Goal: Task Accomplishment & Management: Use online tool/utility

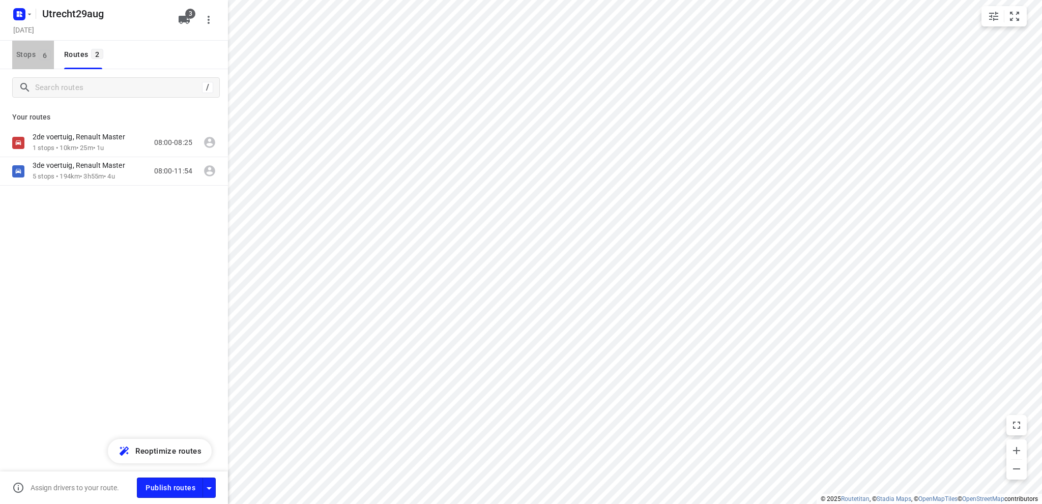
click at [21, 52] on span "Stops 6" at bounding box center [35, 54] width 38 height 13
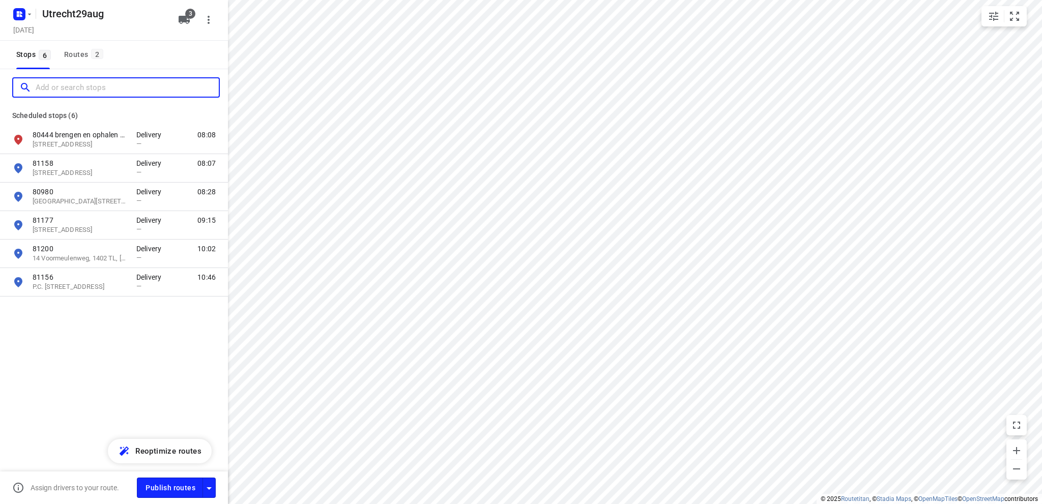
click at [51, 87] on input "Add or search stops" at bounding box center [127, 88] width 183 height 16
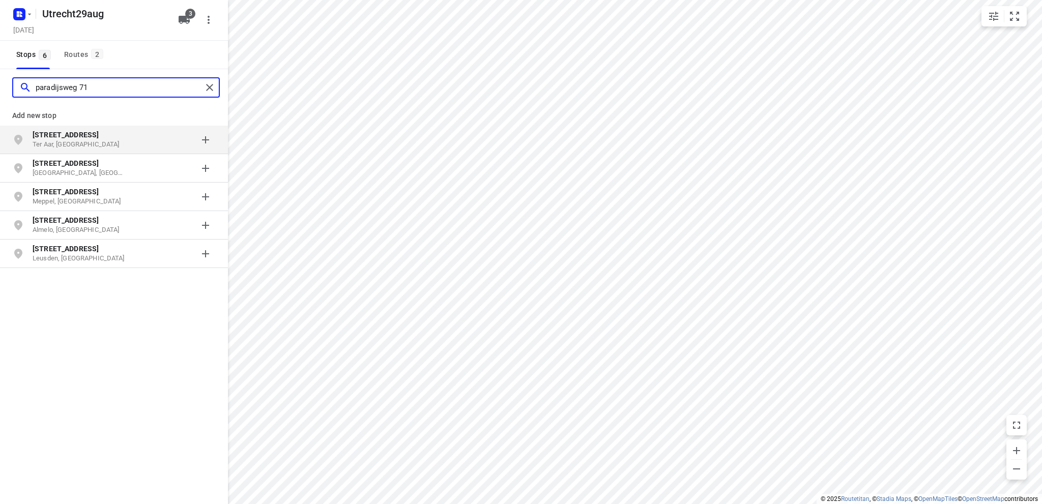
type input "paradijsweg 71"
click at [76, 136] on b "[STREET_ADDRESS]" at bounding box center [66, 135] width 66 height 8
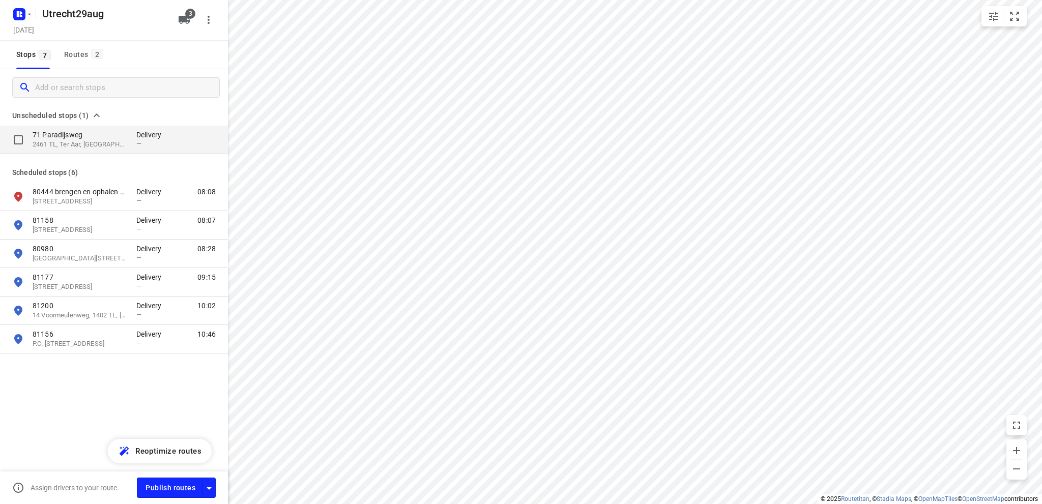
click at [53, 136] on p "71 Paradijsweg" at bounding box center [80, 135] width 94 height 10
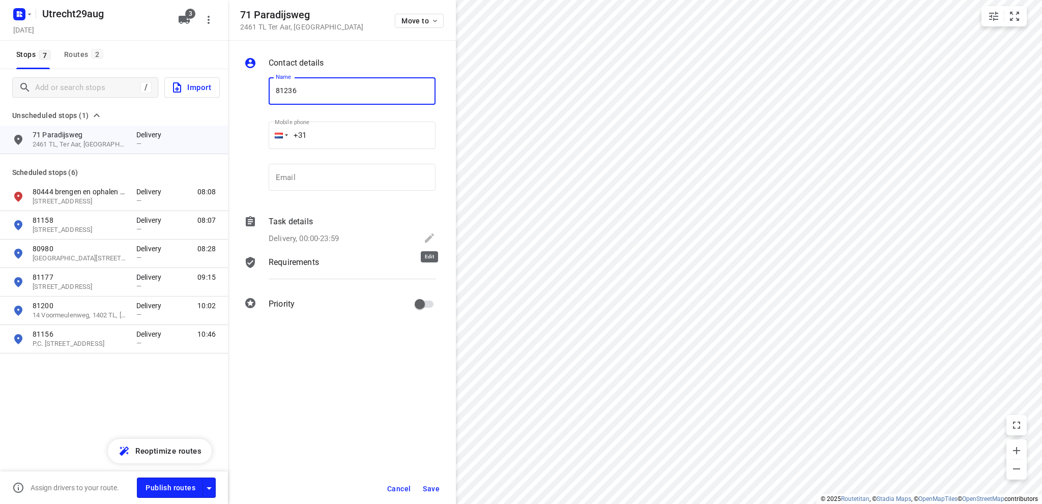
type input "81236"
click at [425, 236] on icon at bounding box center [429, 238] width 12 height 12
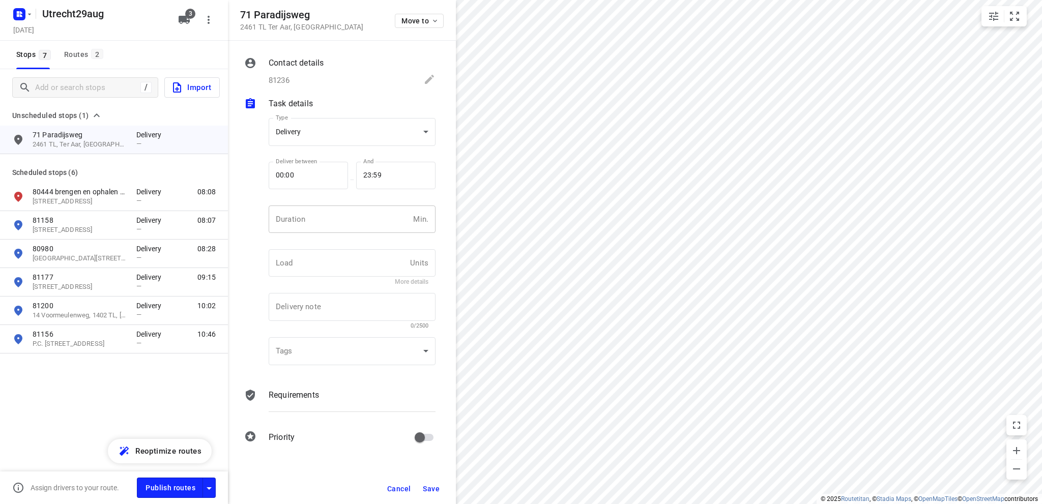
click at [309, 225] on input "number" at bounding box center [339, 219] width 140 height 27
type input "10"
click at [425, 489] on span "Save" at bounding box center [431, 489] width 17 height 8
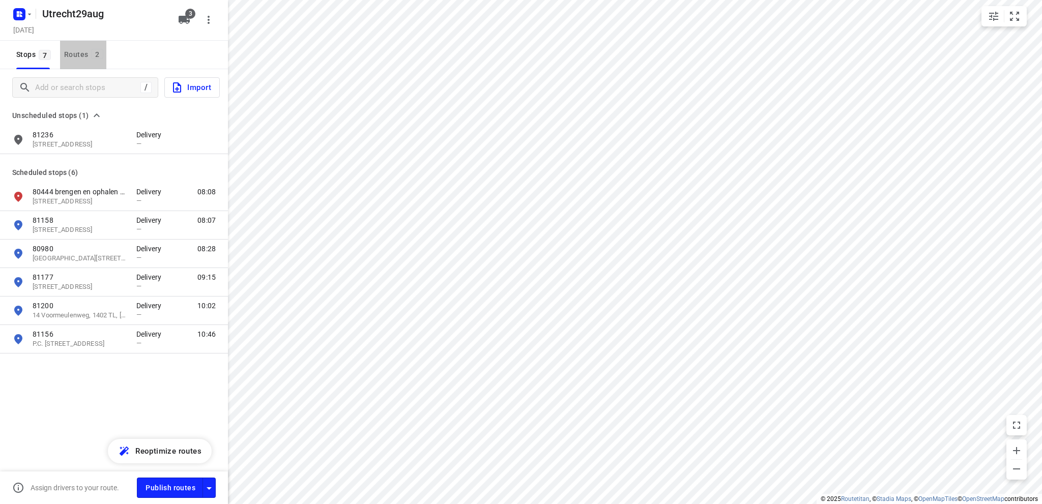
click at [73, 52] on div "Routes 2" at bounding box center [85, 54] width 42 height 13
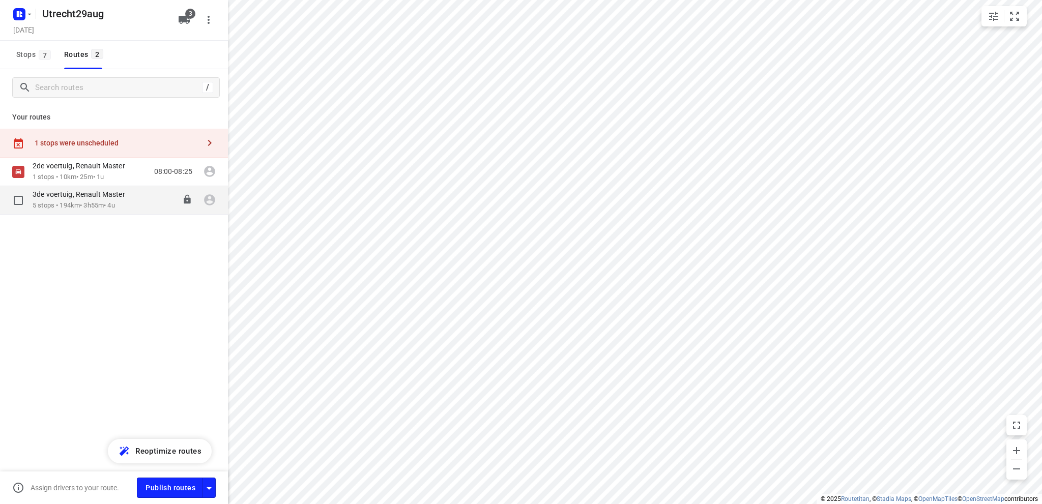
click at [85, 200] on div "3de voertuig, Renault Master" at bounding box center [84, 195] width 103 height 11
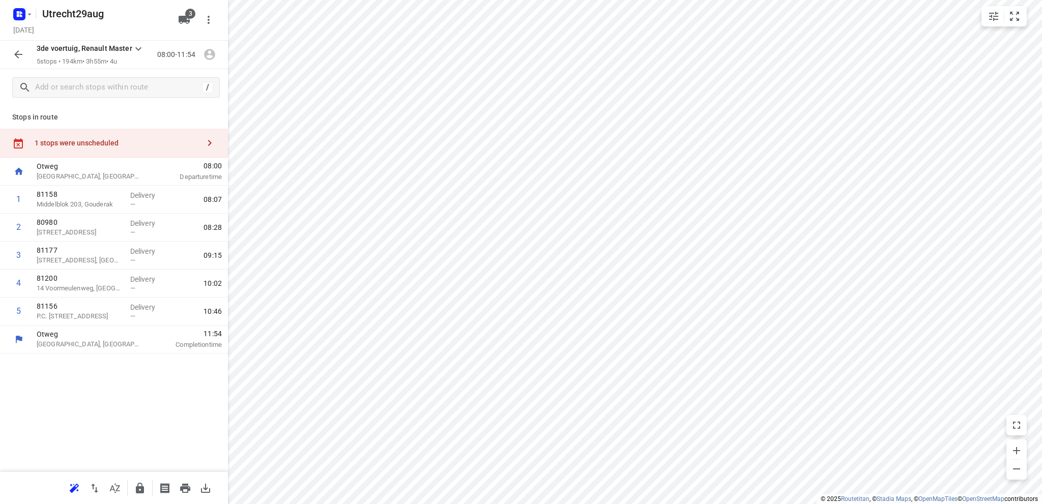
click at [64, 145] on div "1 stops were unscheduled" at bounding box center [117, 143] width 165 height 8
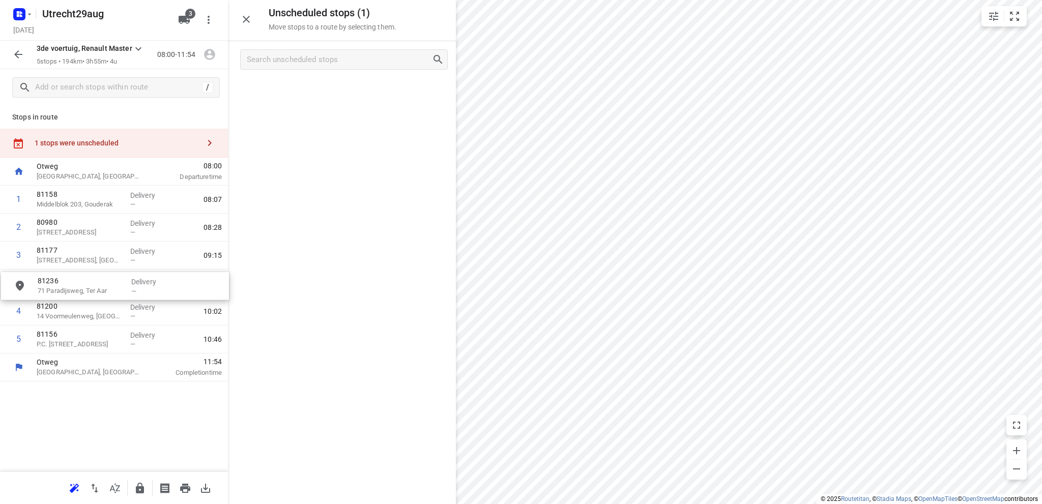
drag, startPoint x: 317, startPoint y: 97, endPoint x: 87, endPoint y: 292, distance: 301.1
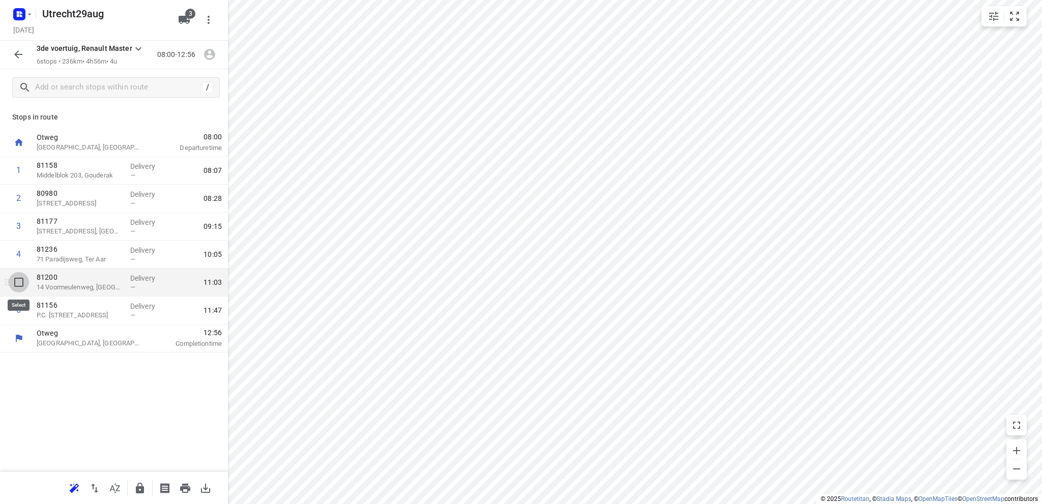
click at [16, 282] on input "checkbox" at bounding box center [19, 282] width 20 height 20
checkbox input "true"
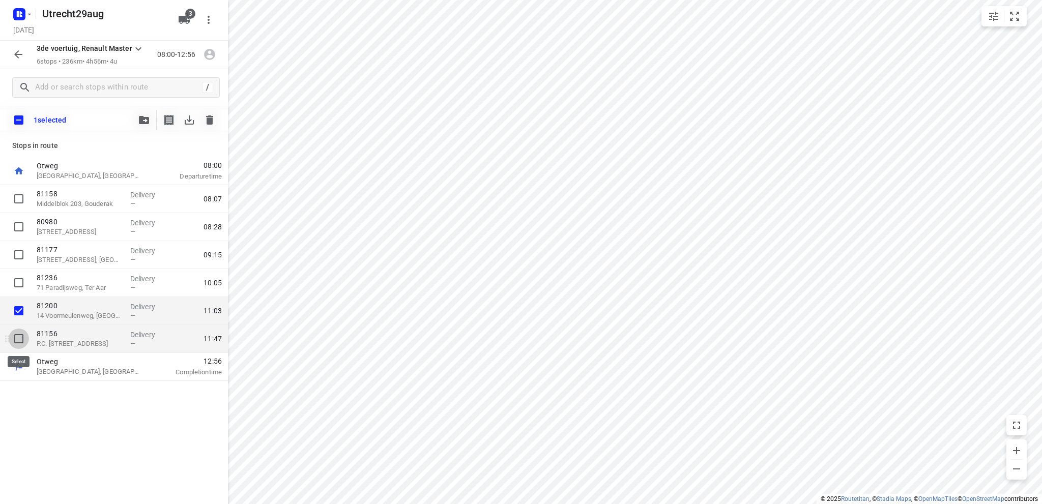
click at [16, 336] on input "checkbox" at bounding box center [19, 339] width 20 height 20
checkbox input "true"
click at [140, 118] on icon "button" at bounding box center [144, 120] width 10 height 8
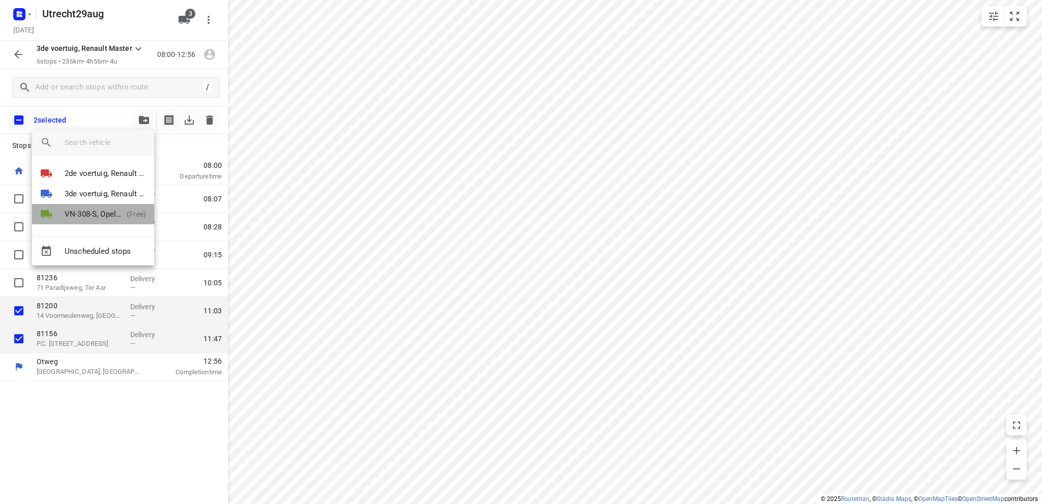
click at [84, 210] on p "VN-308-S, Opel Vivaro" at bounding box center [94, 215] width 58 height 12
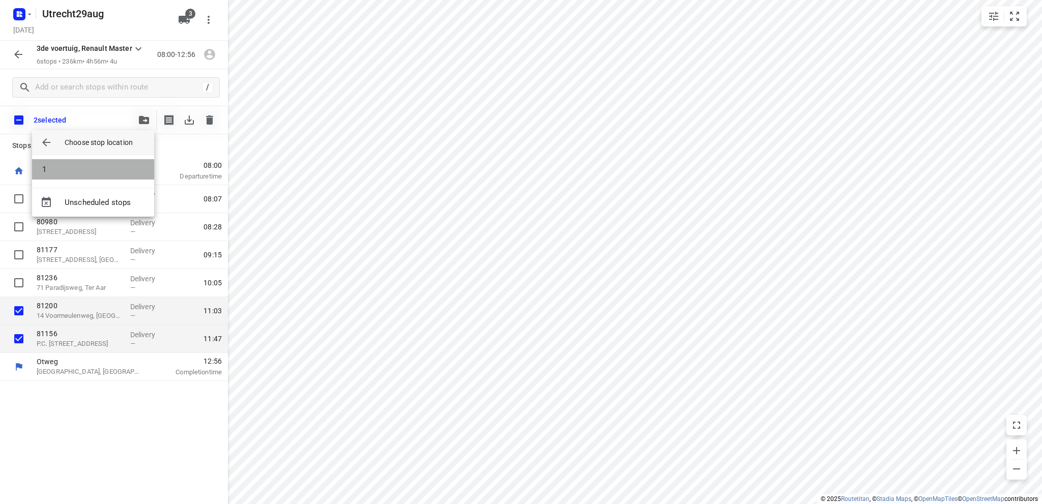
click at [91, 171] on li "1" at bounding box center [93, 169] width 122 height 20
